Goal: Information Seeking & Learning: Learn about a topic

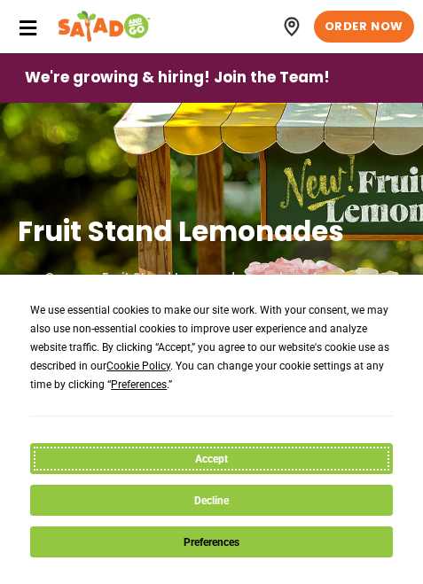
click at [303, 465] on button "Accept" at bounding box center [211, 458] width 362 height 31
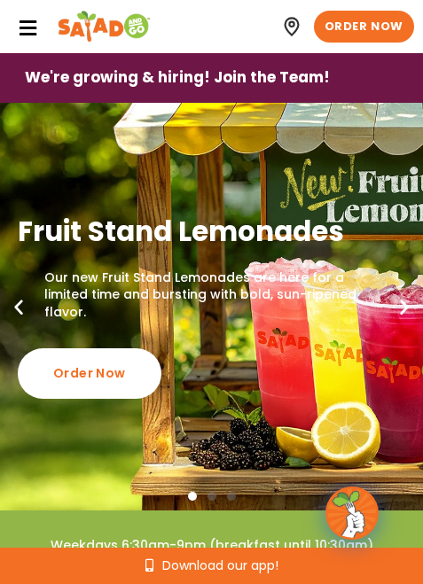
click at [43, 25] on div at bounding box center [32, 27] width 28 height 34
click at [31, 25] on icon at bounding box center [28, 29] width 20 height 20
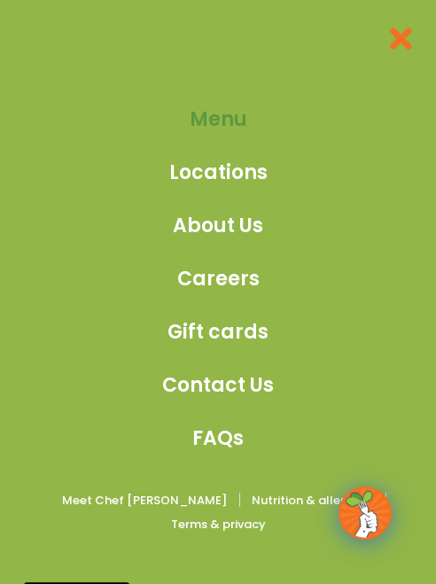
click at [178, 110] on link "Menu" at bounding box center [218, 119] width 112 height 29
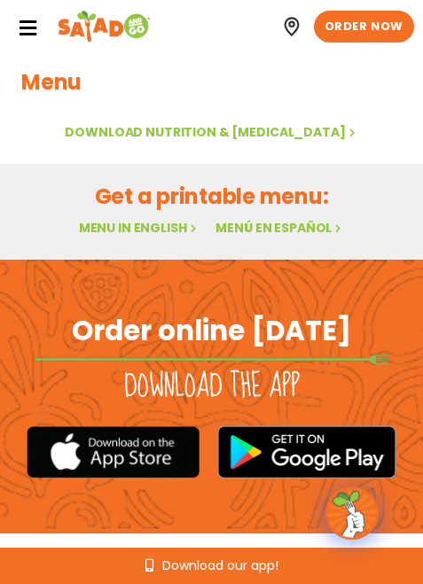
click at [164, 223] on link "Menu in English" at bounding box center [139, 228] width 121 height 18
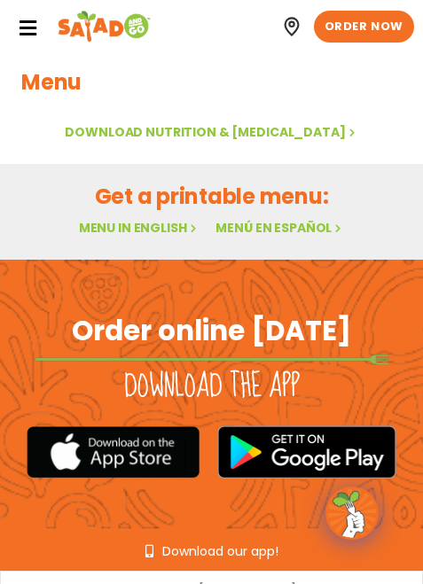
click at [159, 226] on link "Menu in English" at bounding box center [139, 228] width 121 height 18
click at [142, 227] on link "Menu in English" at bounding box center [139, 228] width 121 height 18
drag, startPoint x: 0, startPoint y: 0, endPoint x: 142, endPoint y: 227, distance: 267.6
click at [142, 227] on link "Menu in English" at bounding box center [139, 228] width 121 height 18
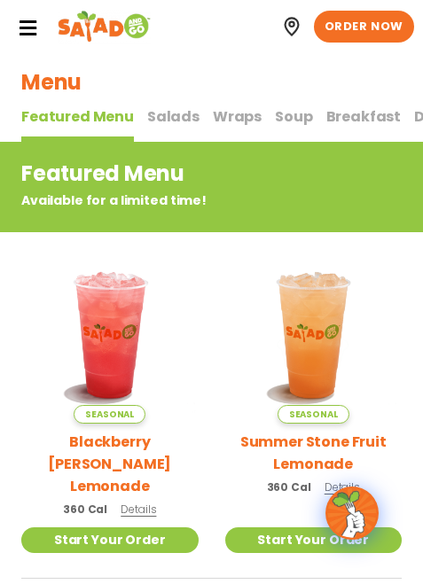
click at [176, 113] on span "Salads" at bounding box center [173, 116] width 52 height 20
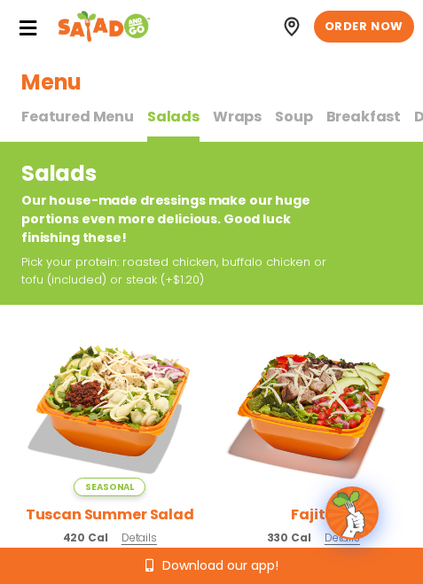
click at [237, 111] on span "Wraps" at bounding box center [237, 116] width 49 height 20
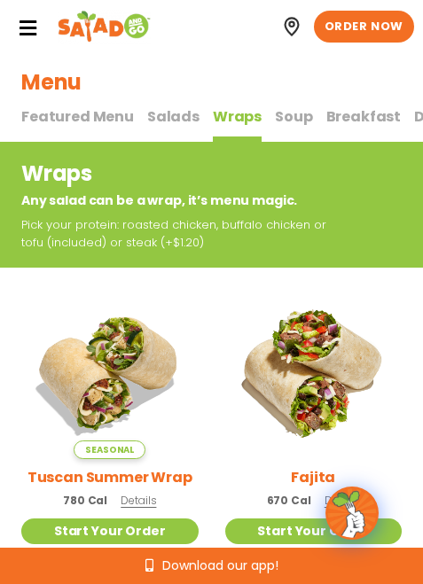
click at [160, 127] on button "Salads Salads" at bounding box center [173, 123] width 52 height 37
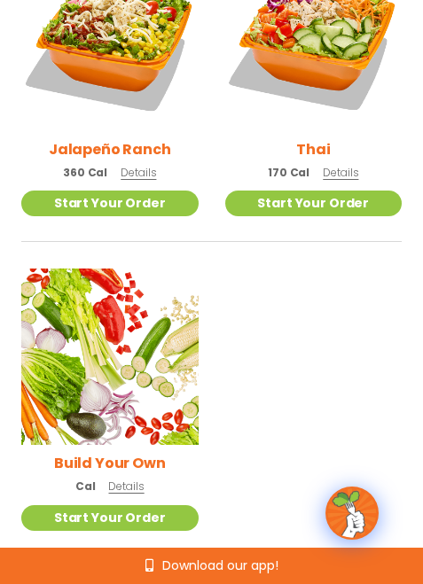
scroll to position [1684, 0]
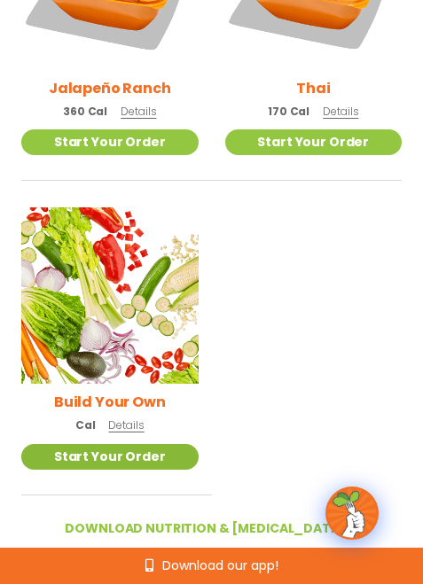
click at [138, 466] on link "Start Your Order" at bounding box center [109, 457] width 177 height 26
